Goal: Check status

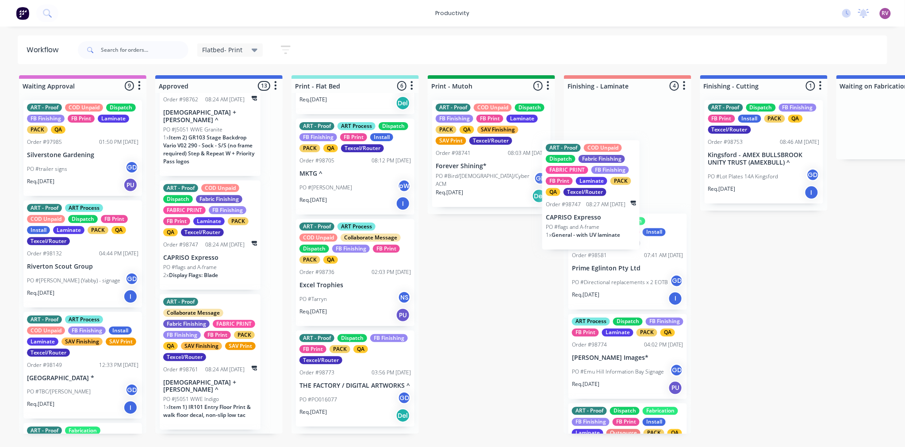
drag, startPoint x: 229, startPoint y: 255, endPoint x: 618, endPoint y: 208, distance: 391.7
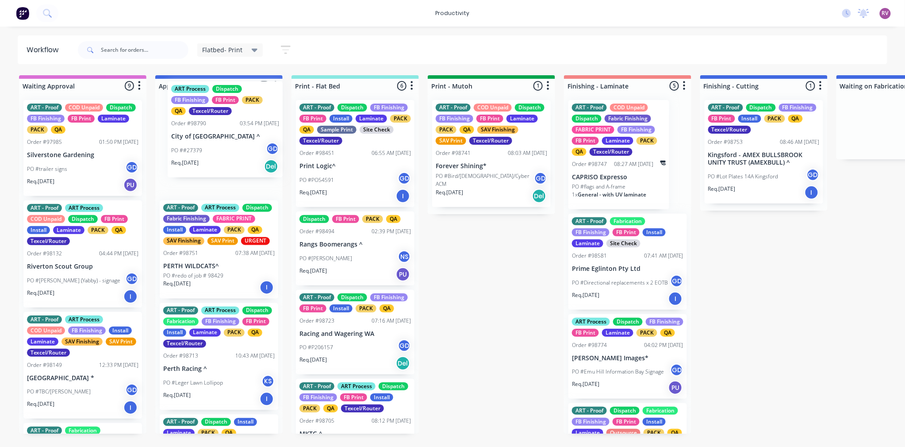
drag, startPoint x: 210, startPoint y: 154, endPoint x: 221, endPoint y: 159, distance: 12.3
click at [221, 159] on div "ART - Proof ART Process Dispatch Fabric Finishing FABRIC PRINT Install Laminate…" at bounding box center [218, 263] width 127 height 341
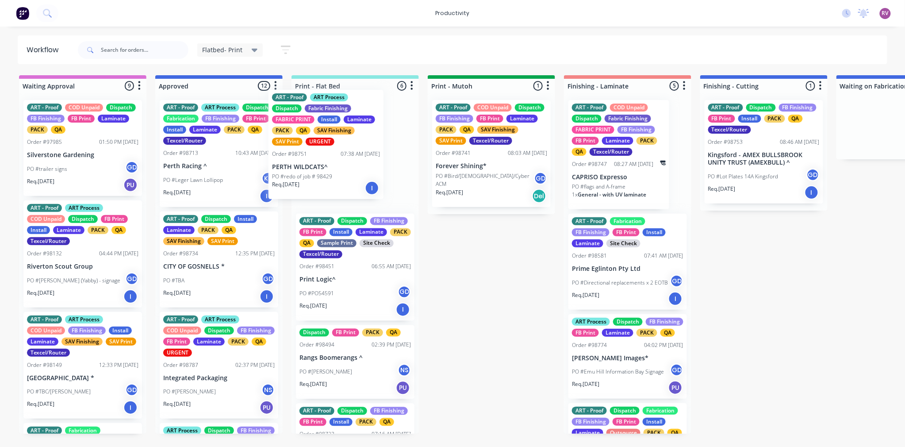
drag, startPoint x: 215, startPoint y: 152, endPoint x: 327, endPoint y: 141, distance: 112.0
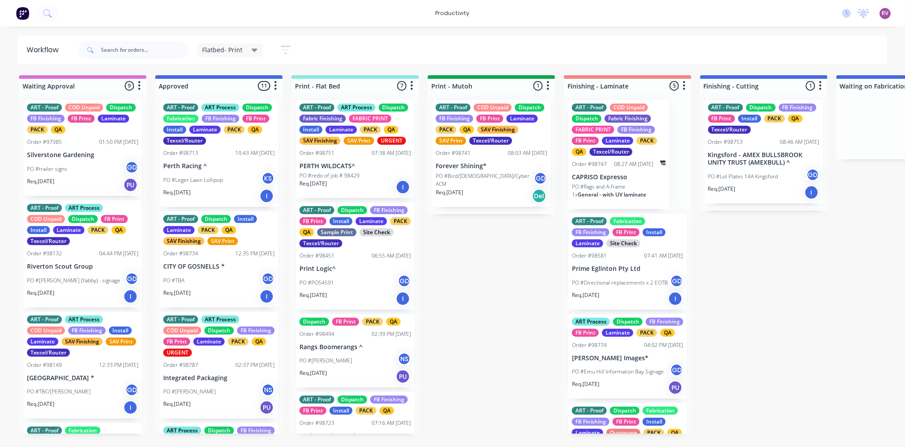
click at [221, 170] on p "Perth Racing ^" at bounding box center [218, 166] width 111 height 8
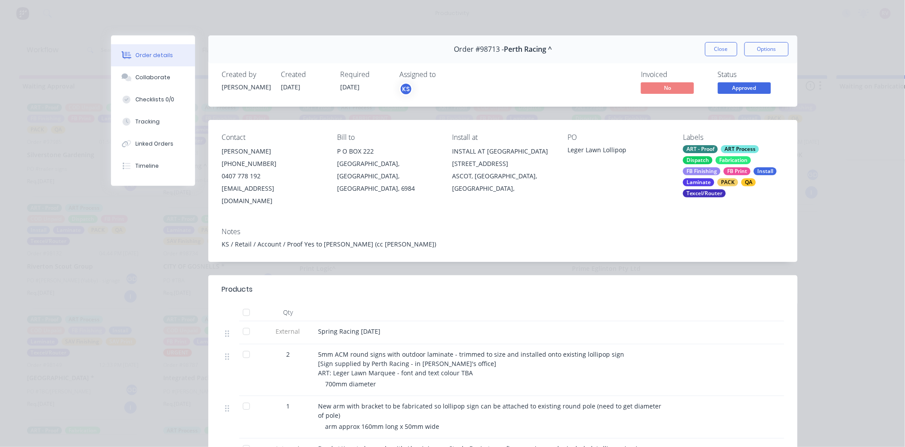
drag, startPoint x: 716, startPoint y: 49, endPoint x: 678, endPoint y: 55, distance: 38.6
click at [715, 48] on button "Close" at bounding box center [721, 49] width 32 height 14
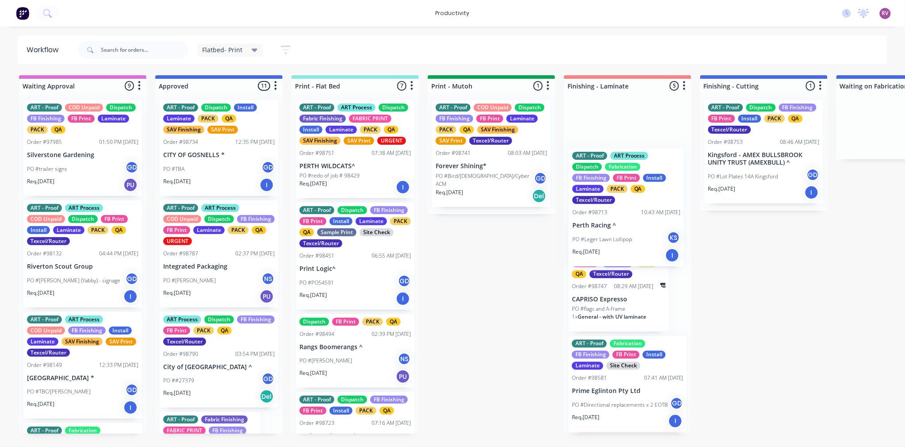
drag, startPoint x: 222, startPoint y: 180, endPoint x: 638, endPoint y: 227, distance: 419.0
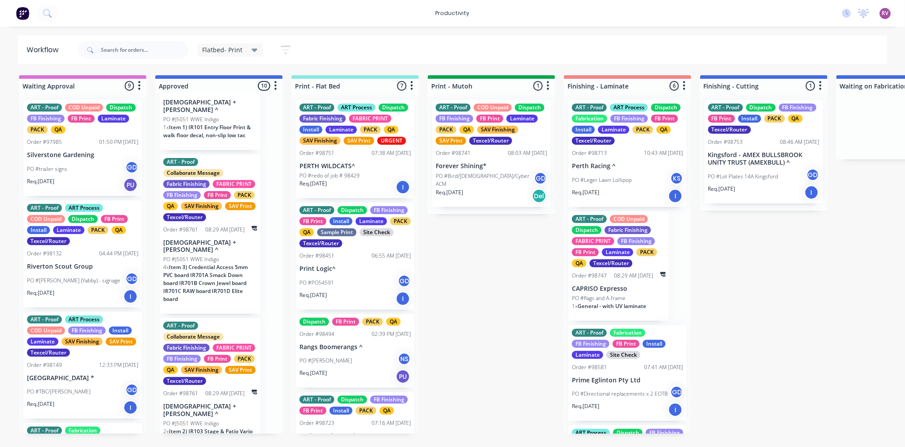
scroll to position [985, 0]
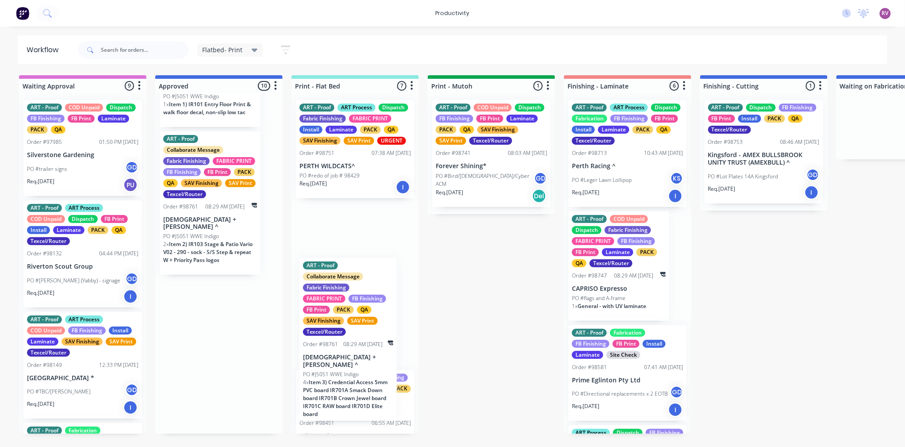
drag, startPoint x: 305, startPoint y: 269, endPoint x: 367, endPoint y: 388, distance: 134.2
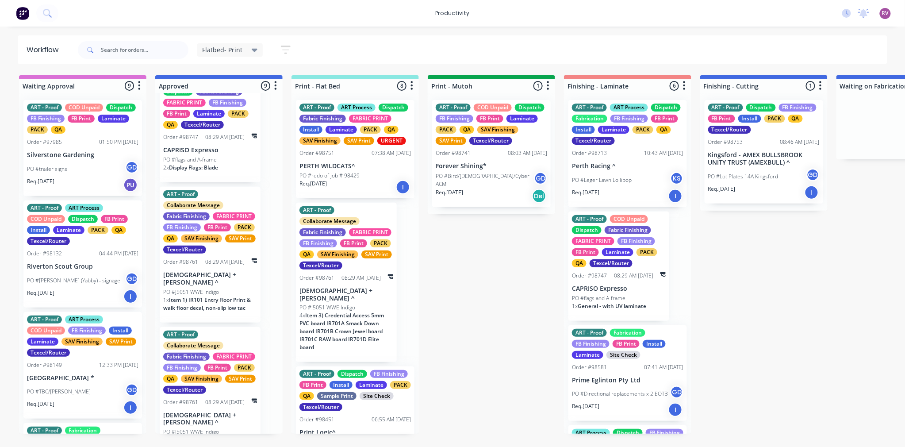
scroll to position [789, 0]
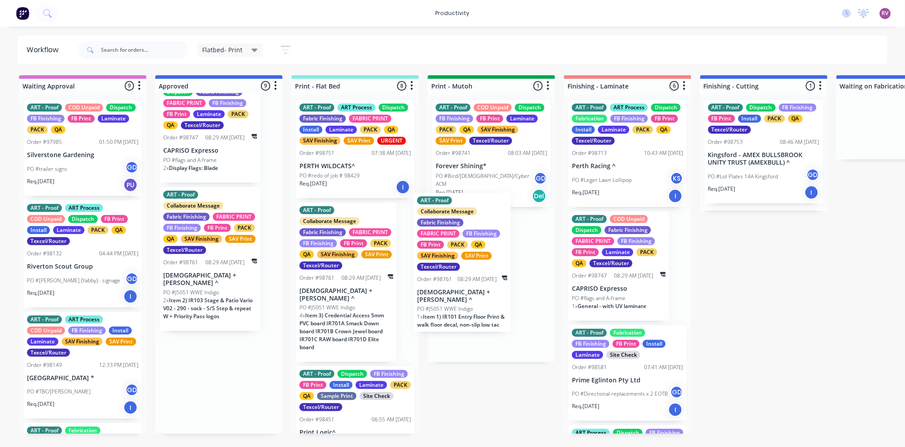
drag, startPoint x: 214, startPoint y: 267, endPoint x: 478, endPoint y: 285, distance: 264.7
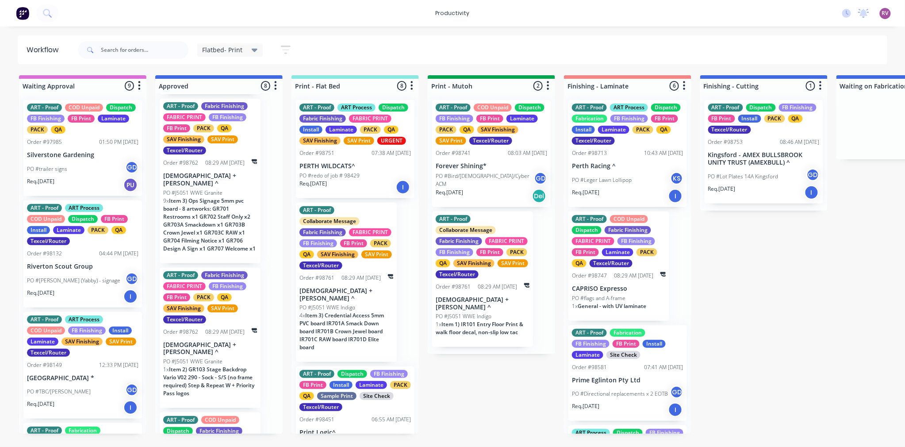
scroll to position [450, 0]
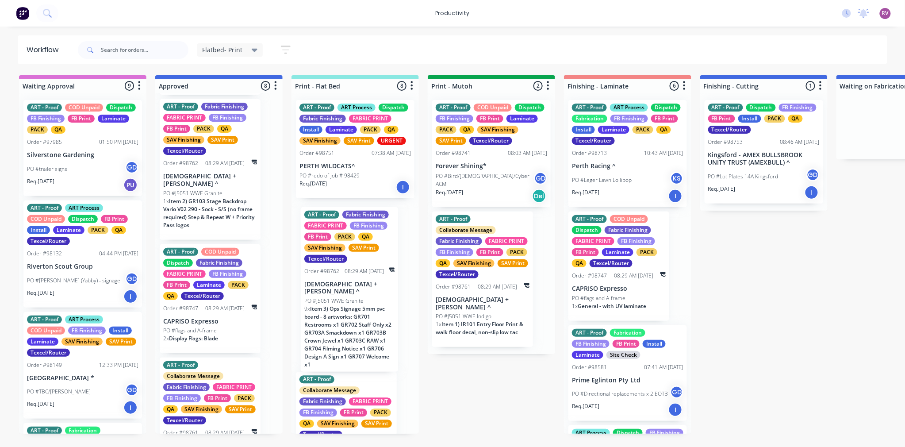
drag, startPoint x: 215, startPoint y: 216, endPoint x: 362, endPoint y: 333, distance: 188.0
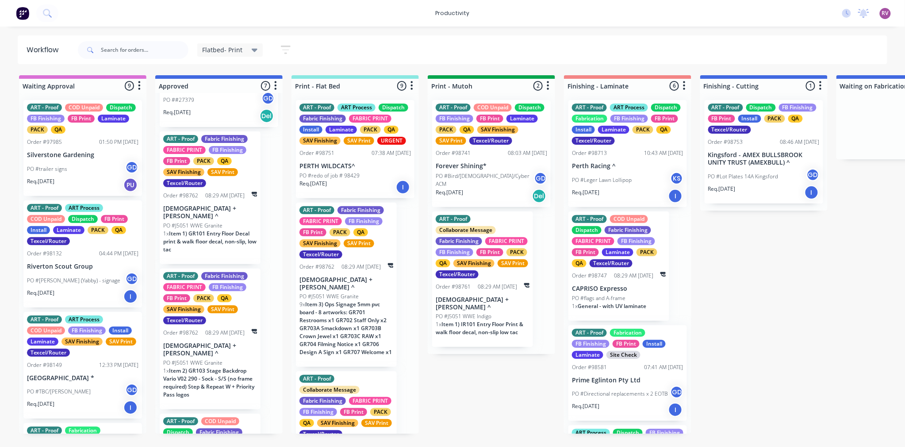
scroll to position [273, 0]
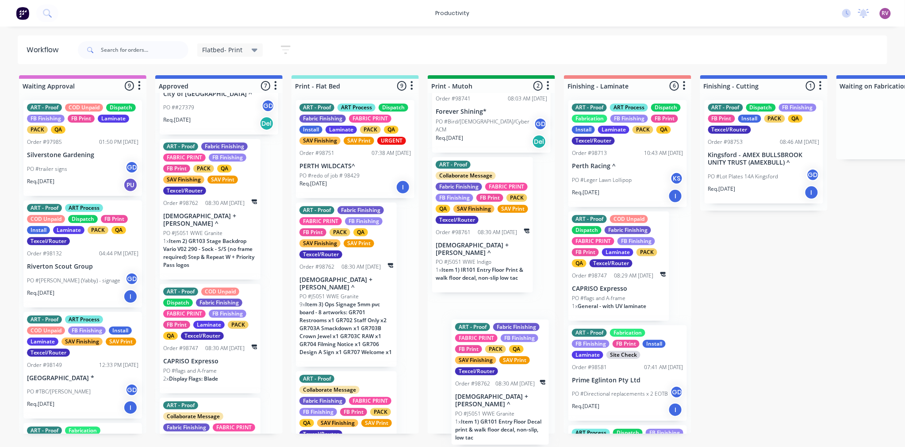
drag, startPoint x: 394, startPoint y: 321, endPoint x: 507, endPoint y: 402, distance: 138.9
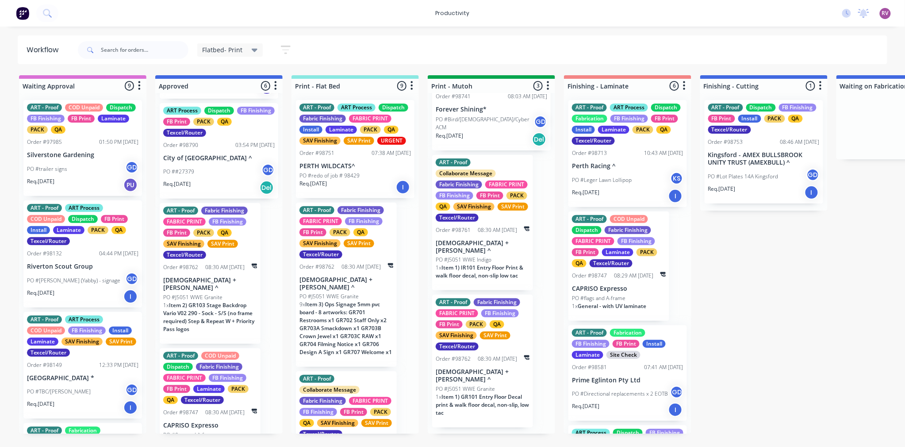
scroll to position [108, 0]
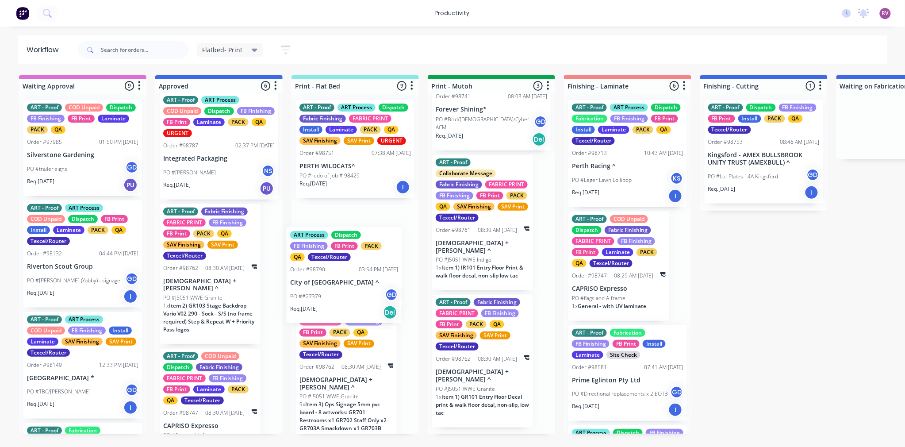
drag, startPoint x: 211, startPoint y: 267, endPoint x: 342, endPoint y: 289, distance: 132.8
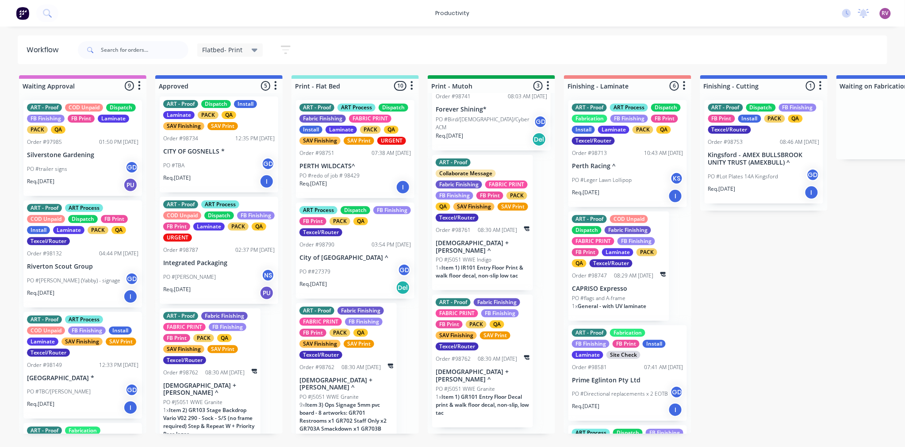
scroll to position [0, 0]
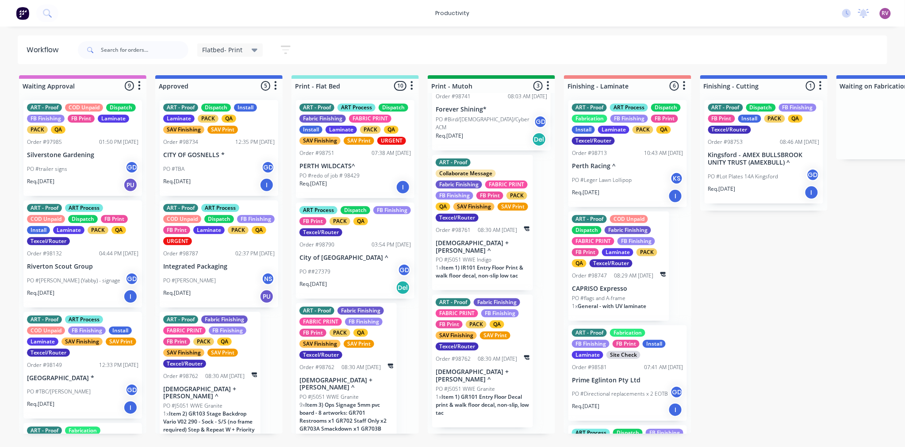
click at [355, 294] on div "Req. 07/10/25 Del" at bounding box center [355, 287] width 111 height 15
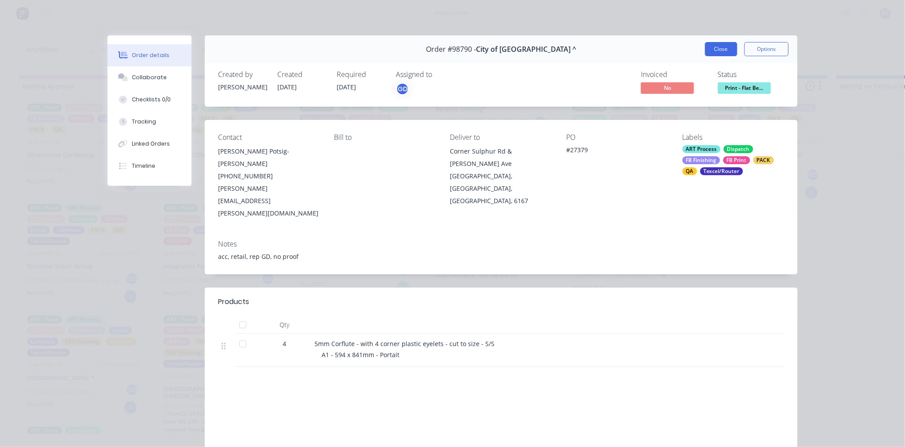
click at [723, 53] on button "Close" at bounding box center [721, 49] width 32 height 14
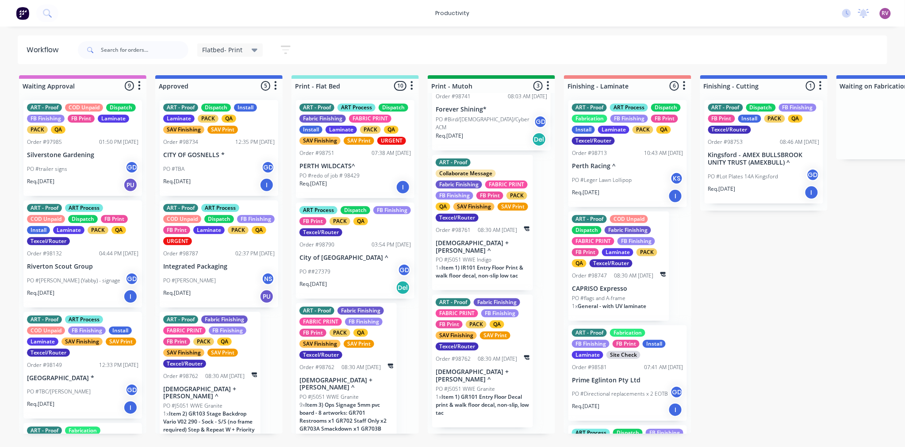
click at [356, 280] on div "PO ##27379 GD" at bounding box center [355, 271] width 111 height 17
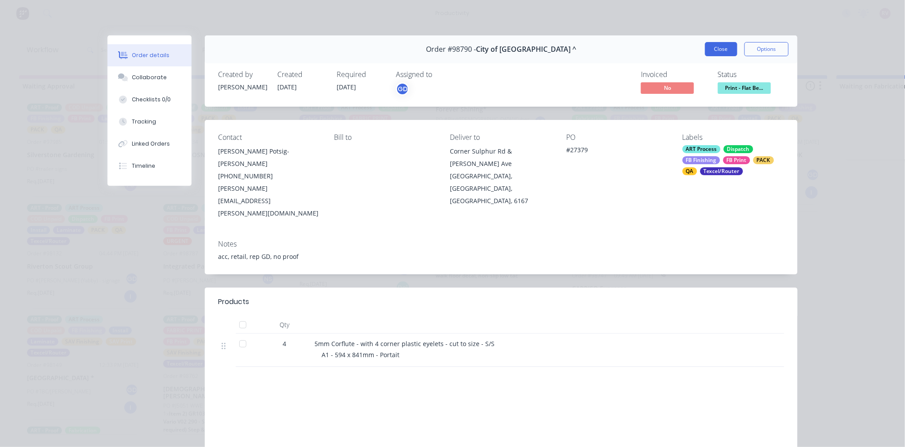
click at [718, 50] on button "Close" at bounding box center [721, 49] width 32 height 14
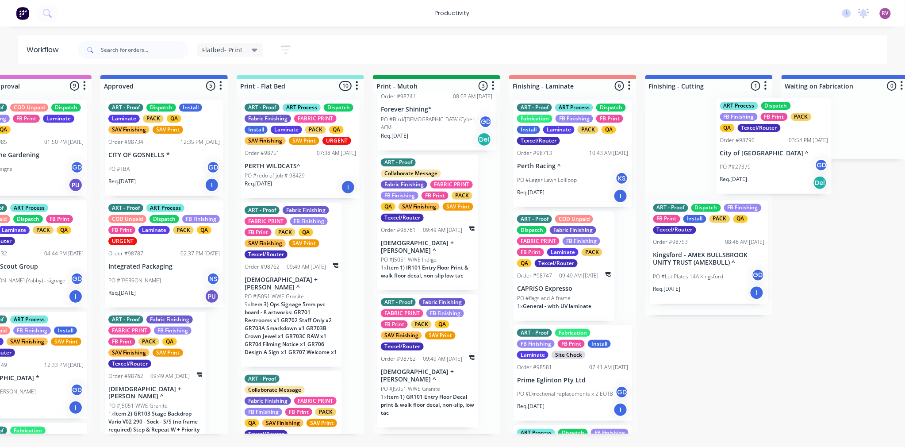
scroll to position [0, 58]
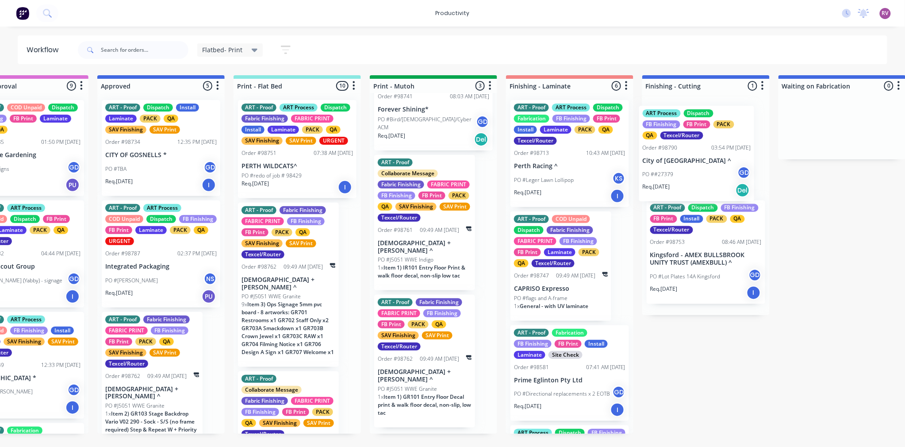
drag, startPoint x: 377, startPoint y: 269, endPoint x: 725, endPoint y: 159, distance: 364.4
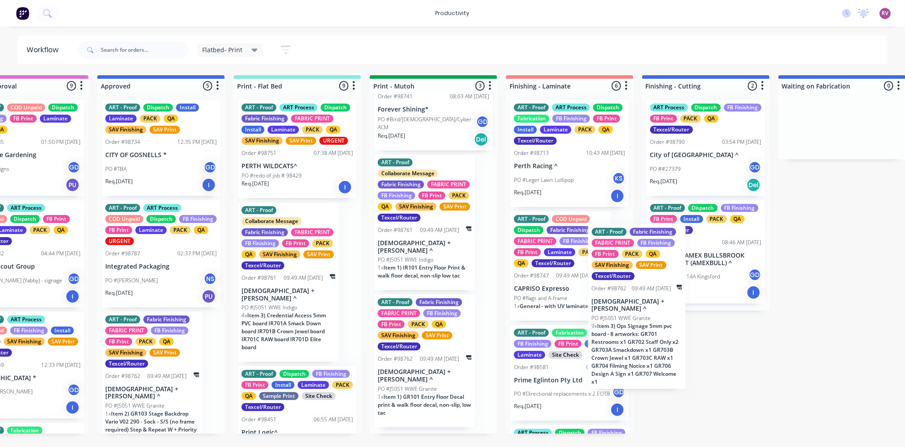
drag, startPoint x: 299, startPoint y: 310, endPoint x: 653, endPoint y: 320, distance: 354.1
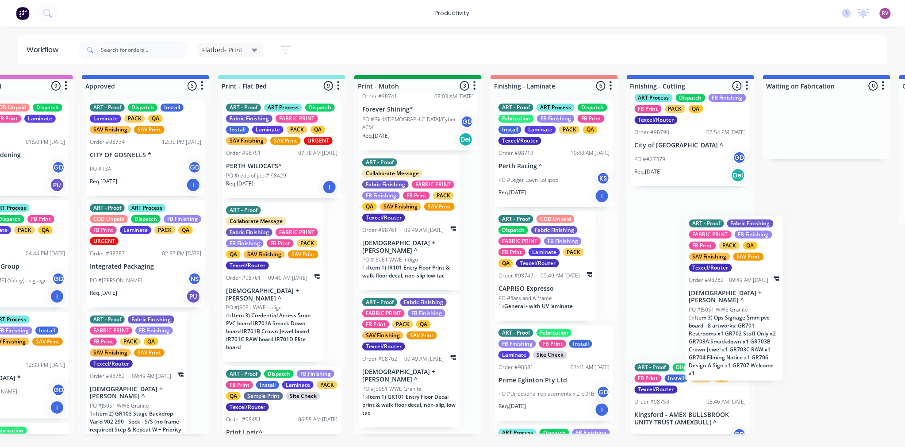
scroll to position [43, 0]
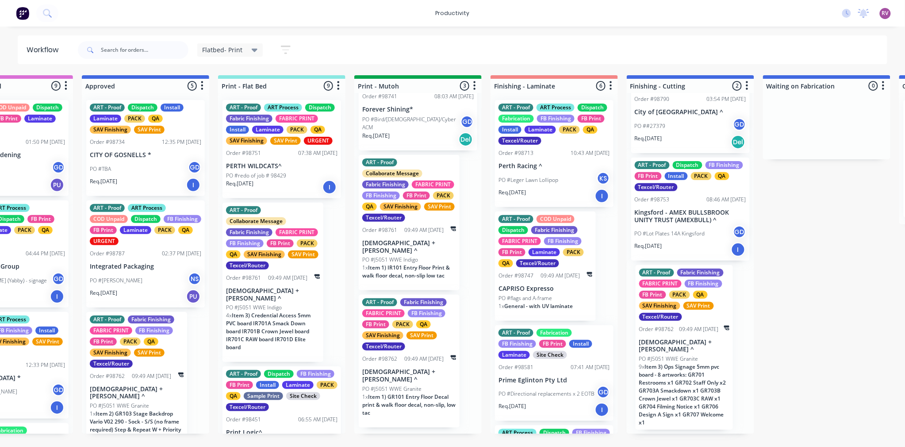
drag, startPoint x: 466, startPoint y: 282, endPoint x: 667, endPoint y: 356, distance: 213.9
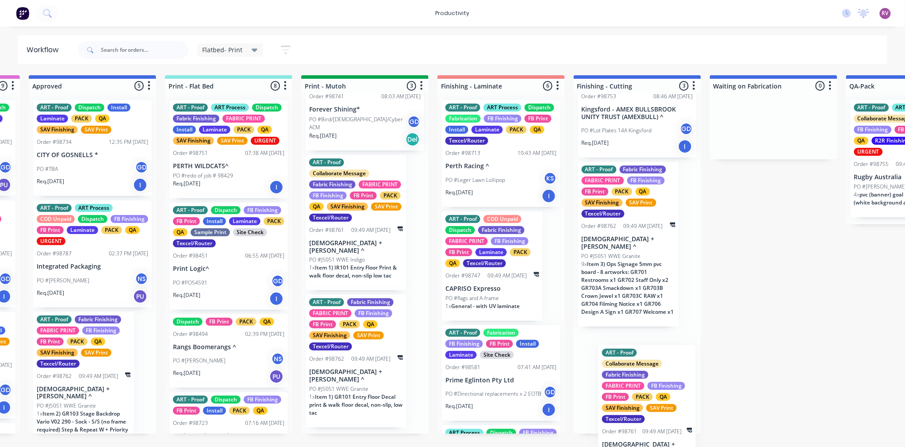
scroll to position [207, 0]
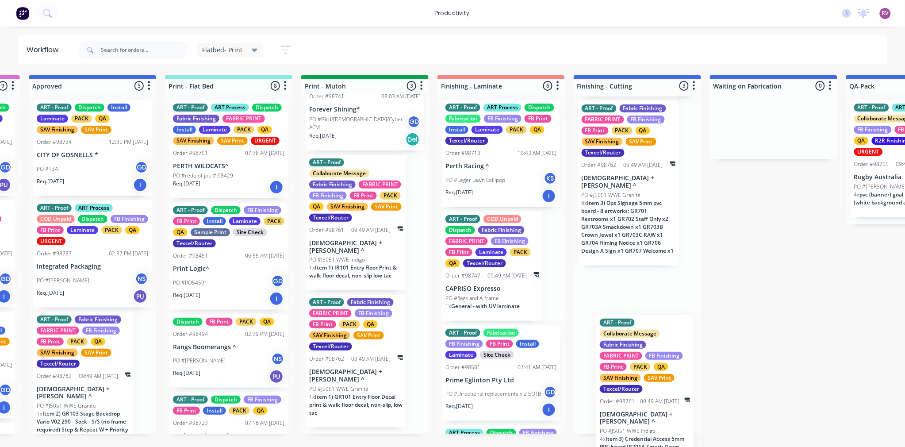
drag, startPoint x: 276, startPoint y: 304, endPoint x: 652, endPoint y: 407, distance: 389.3
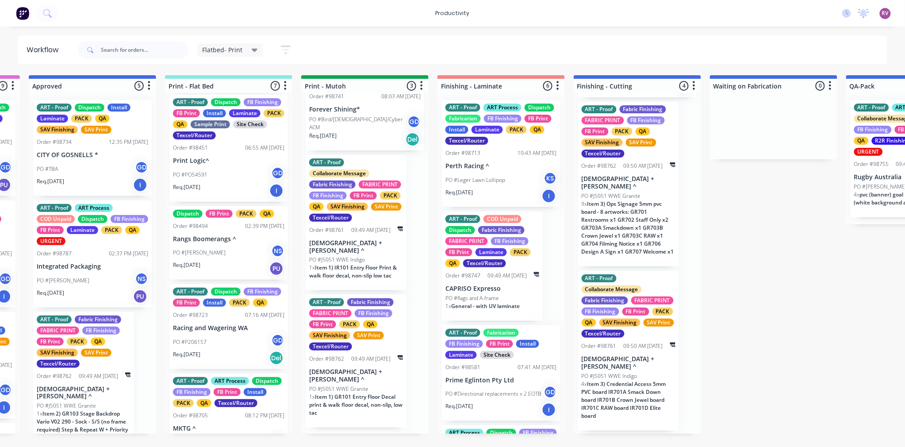
scroll to position [166, 0]
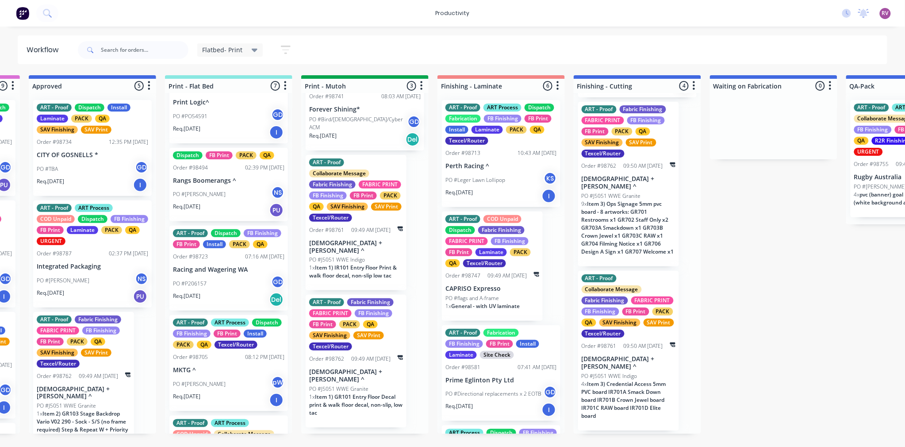
click at [223, 307] on div "Req. 09/10/25 Del" at bounding box center [228, 299] width 111 height 15
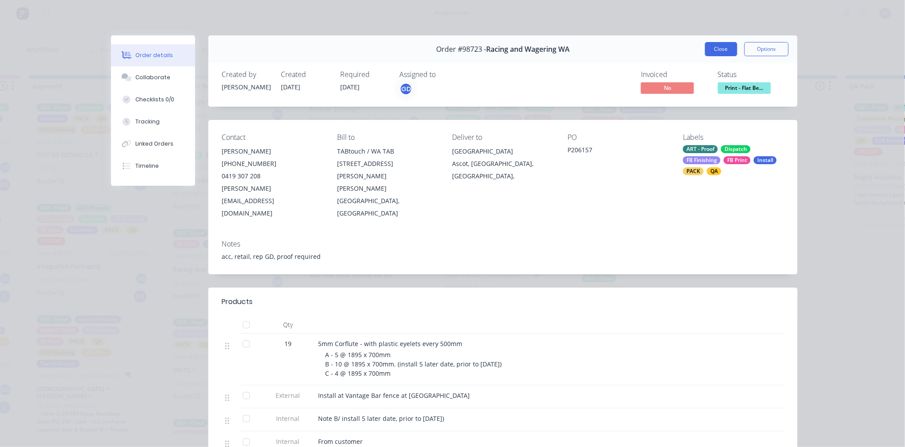
click at [720, 50] on button "Close" at bounding box center [721, 49] width 32 height 14
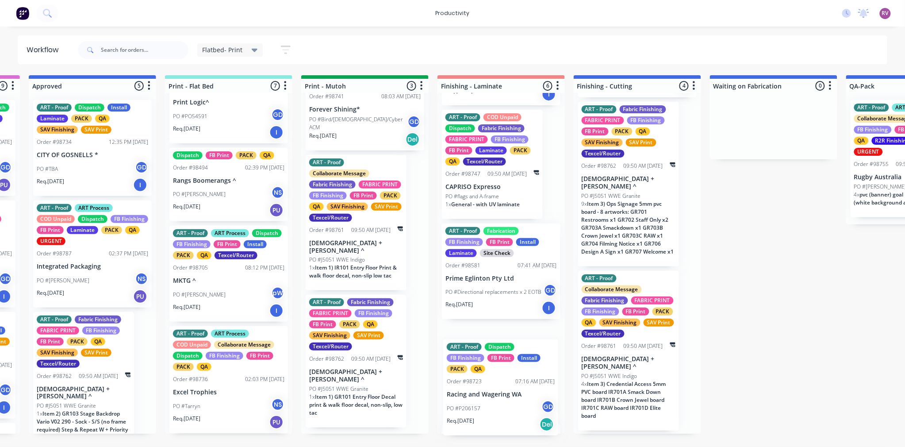
scroll to position [127, 0]
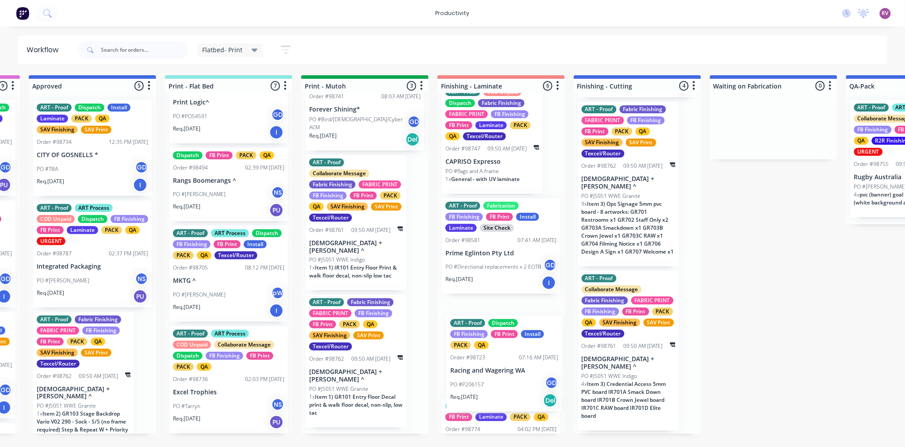
drag, startPoint x: 226, startPoint y: 313, endPoint x: 507, endPoint y: 380, distance: 289.2
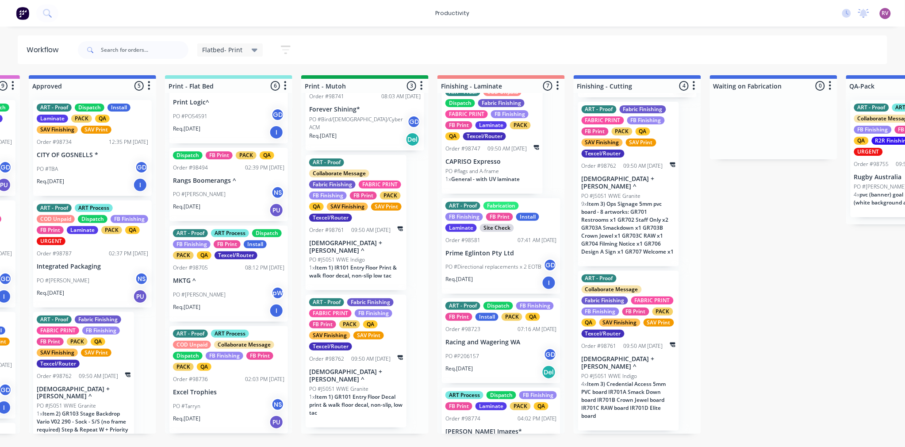
click at [236, 318] on div "Req. 10/10/25 I" at bounding box center [228, 310] width 111 height 15
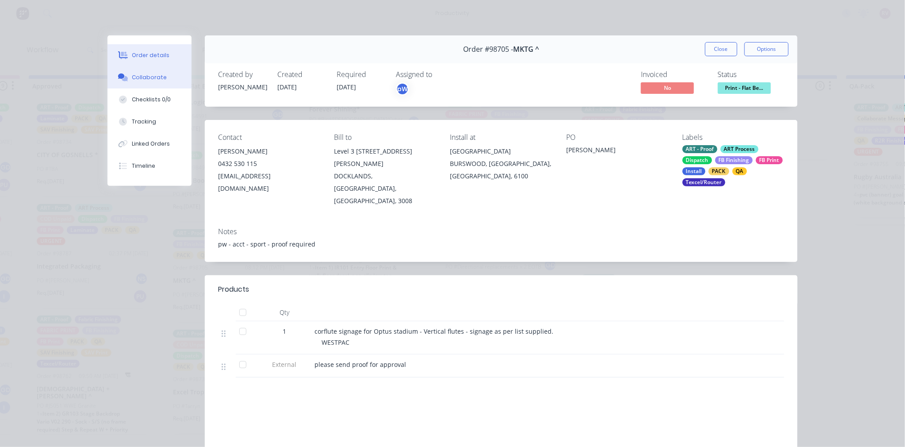
click at [159, 84] on button "Collaborate" at bounding box center [150, 77] width 84 height 22
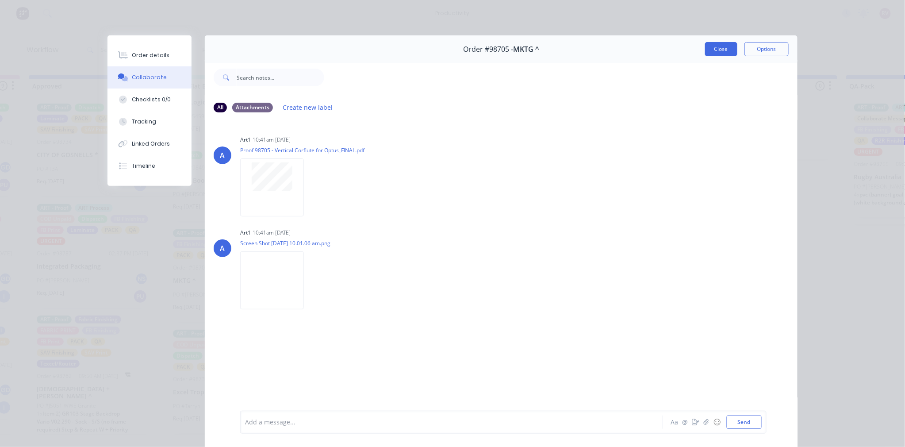
click at [715, 48] on button "Close" at bounding box center [721, 49] width 32 height 14
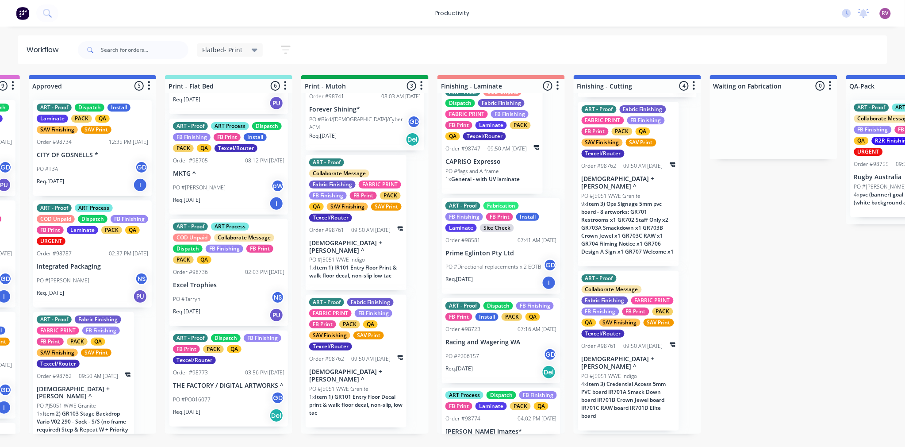
scroll to position [306, 0]
click at [237, 408] on div "PO #PO016077 GD" at bounding box center [228, 399] width 111 height 17
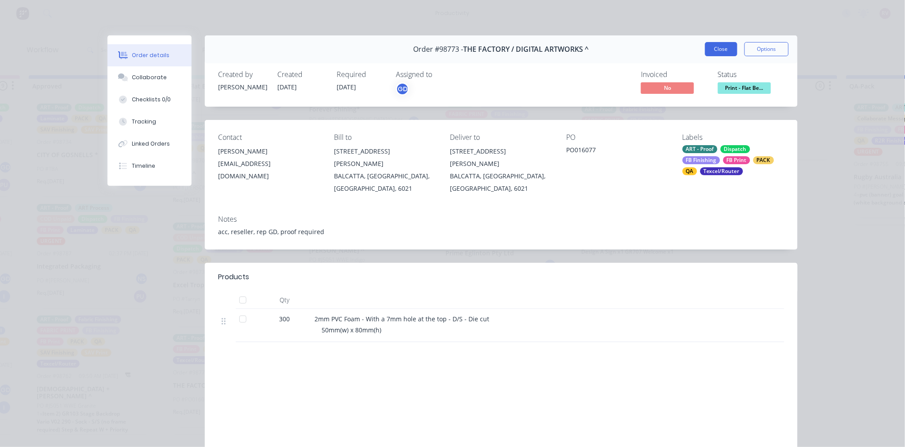
scroll to position [2, 0]
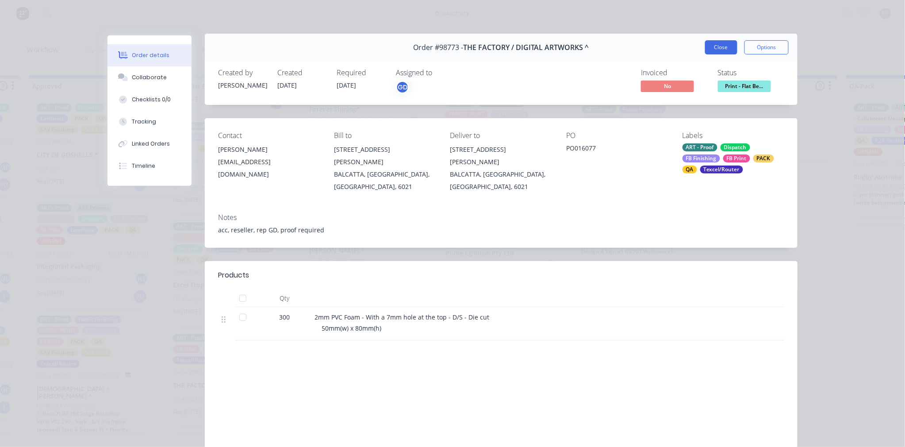
click at [721, 51] on button "Close" at bounding box center [721, 47] width 32 height 14
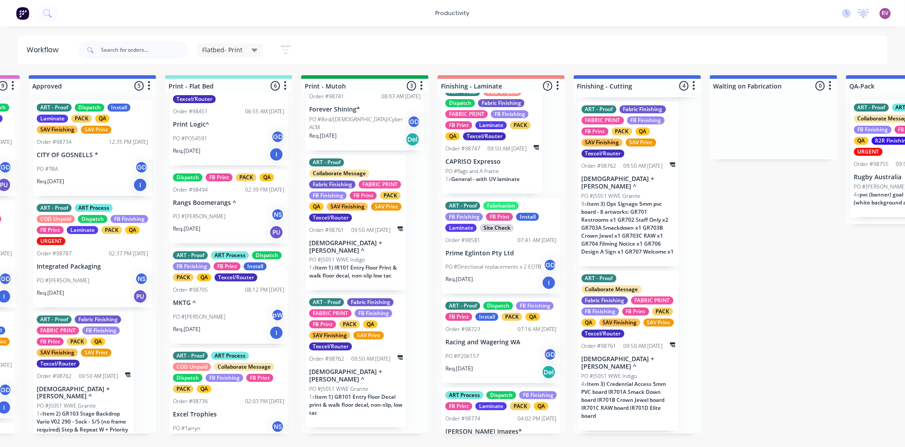
scroll to position [0, 0]
